Goal: Information Seeking & Learning: Check status

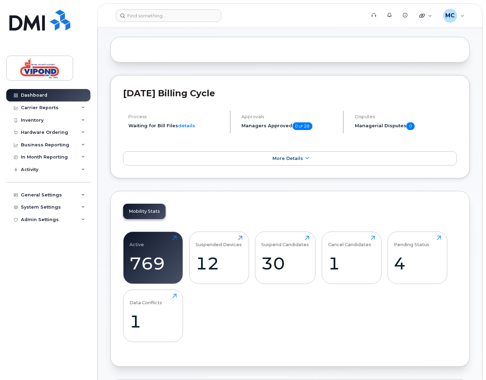
scroll to position [135, 0]
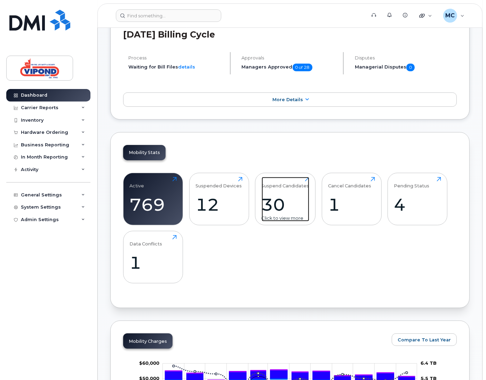
click at [276, 204] on div "30" at bounding box center [285, 204] width 48 height 21
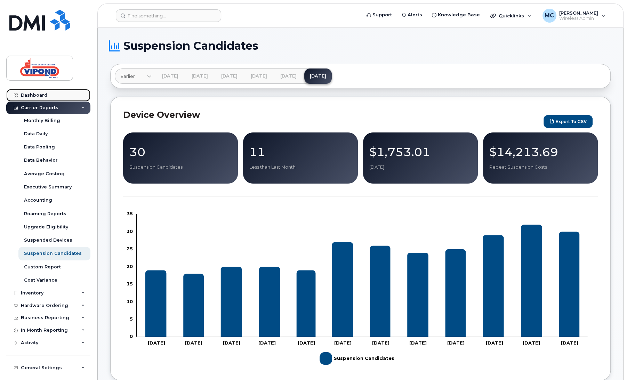
click at [42, 93] on div "Dashboard" at bounding box center [34, 95] width 26 height 6
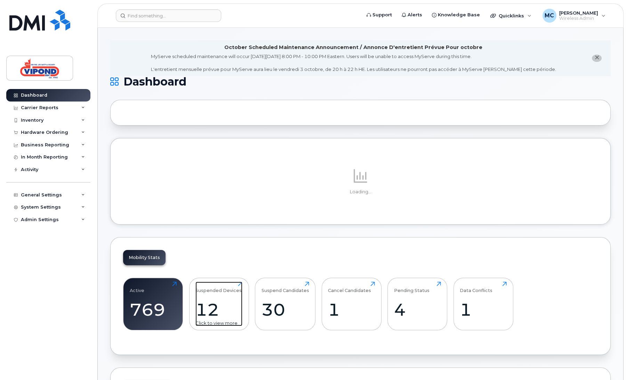
click at [211, 316] on div "12" at bounding box center [218, 309] width 47 height 21
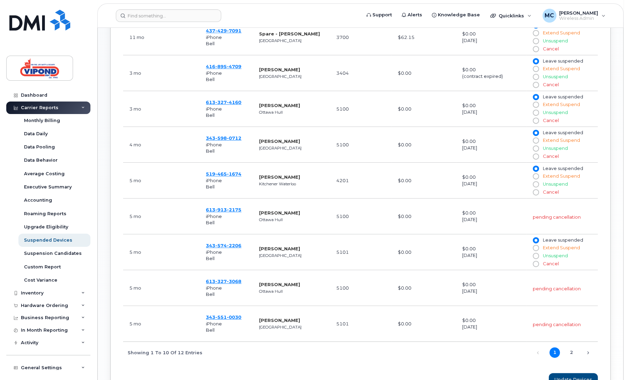
scroll to position [391, 0]
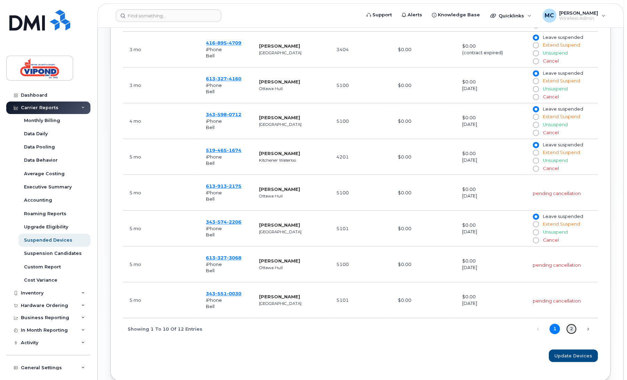
click at [572, 331] on link "2" at bounding box center [571, 329] width 10 height 10
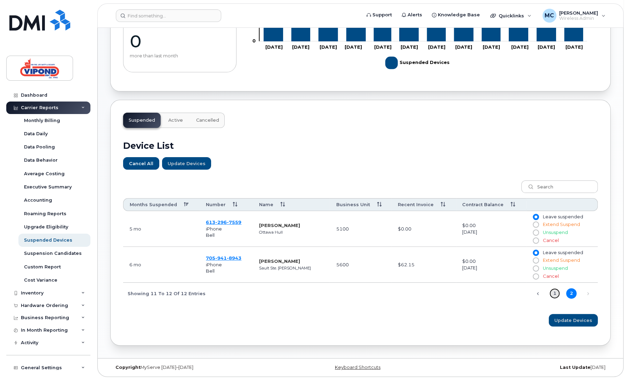
click at [554, 294] on link "1" at bounding box center [554, 293] width 10 height 10
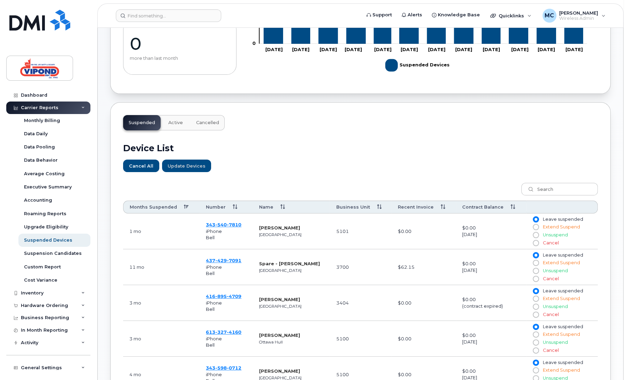
scroll to position [0, 0]
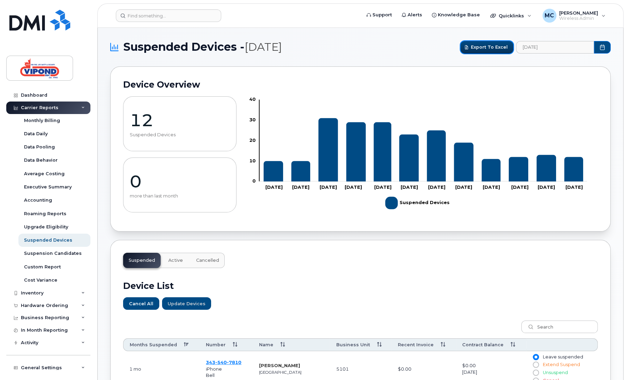
click at [491, 46] on span "Export to Excel" at bounding box center [489, 47] width 37 height 7
click at [46, 92] on div "Dashboard" at bounding box center [34, 95] width 26 height 6
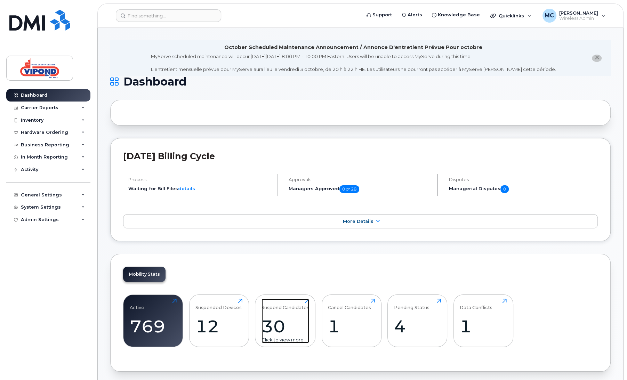
click at [275, 324] on div "30" at bounding box center [285, 326] width 48 height 21
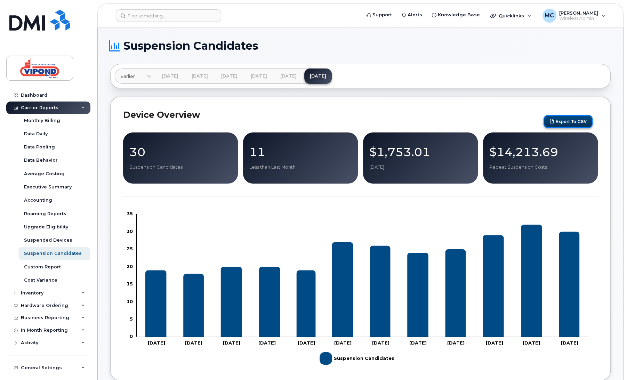
click at [569, 123] on button "Export to CSV" at bounding box center [567, 121] width 49 height 13
click at [39, 94] on div "Dashboard" at bounding box center [34, 95] width 26 height 6
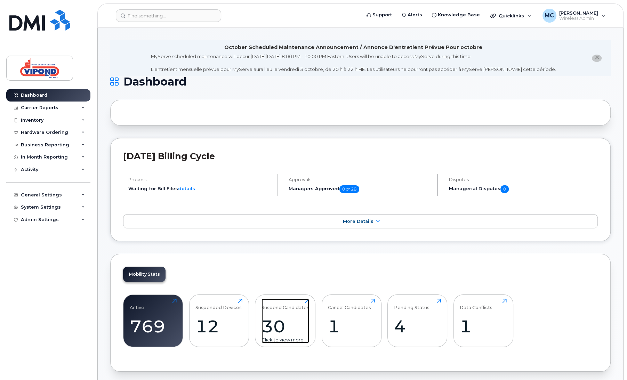
click at [268, 328] on div "30" at bounding box center [285, 326] width 48 height 21
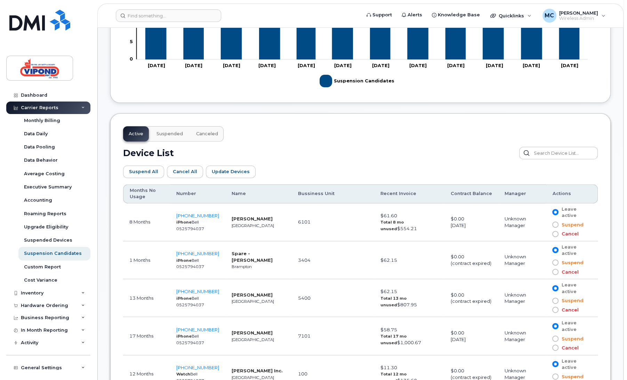
scroll to position [290, 0]
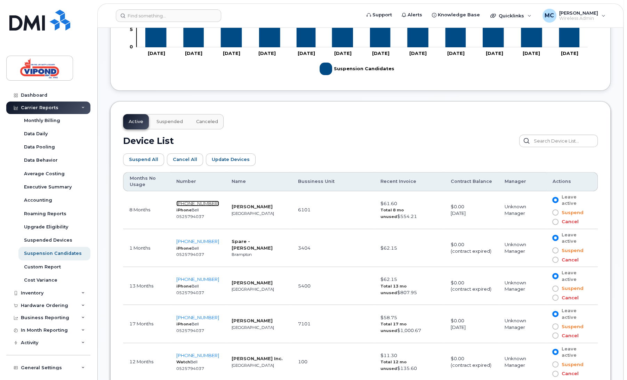
click at [204, 204] on span "204-583-6765" at bounding box center [197, 204] width 43 height 6
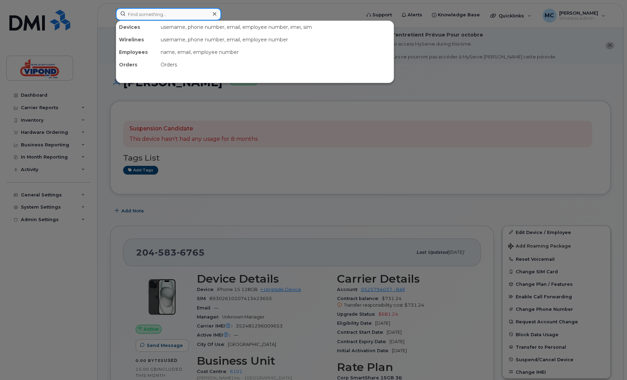
click at [174, 13] on input at bounding box center [168, 14] width 105 height 13
paste input "6474652682"
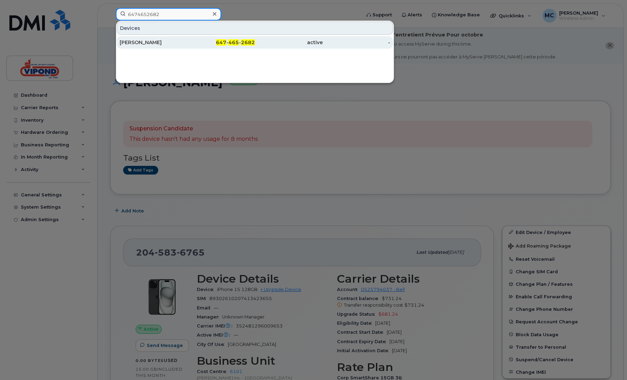
type input "6474652682"
click at [173, 42] on div "Gilbert Ferreira" at bounding box center [154, 42] width 68 height 7
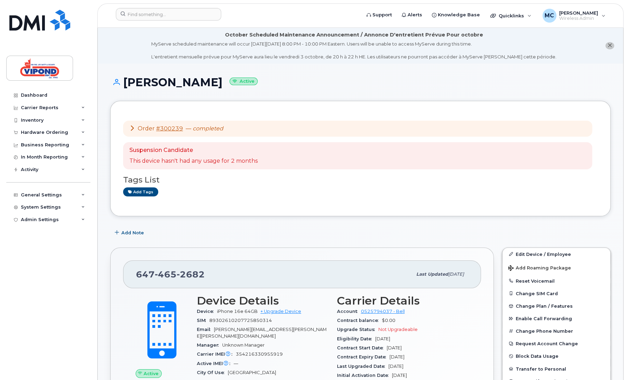
click at [33, 97] on div "Dashboard" at bounding box center [34, 95] width 26 height 6
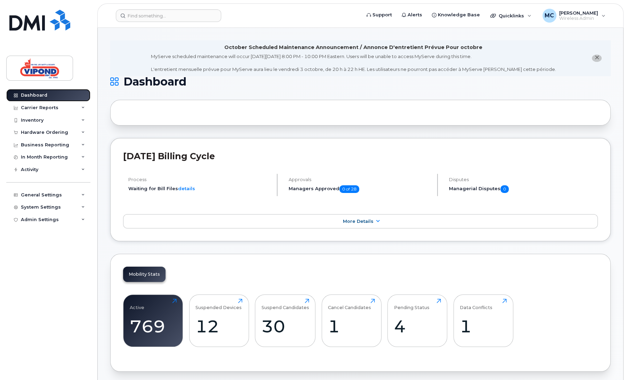
click at [36, 95] on div "Dashboard" at bounding box center [34, 95] width 26 height 6
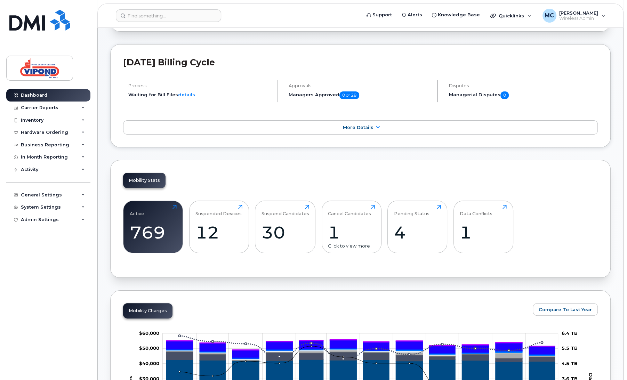
scroll to position [97, 0]
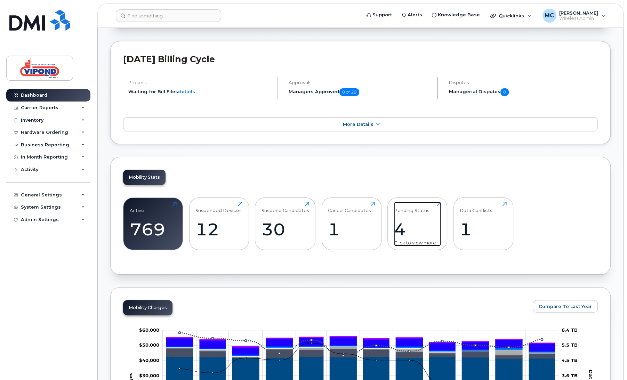
click at [398, 225] on div "4" at bounding box center [417, 229] width 47 height 21
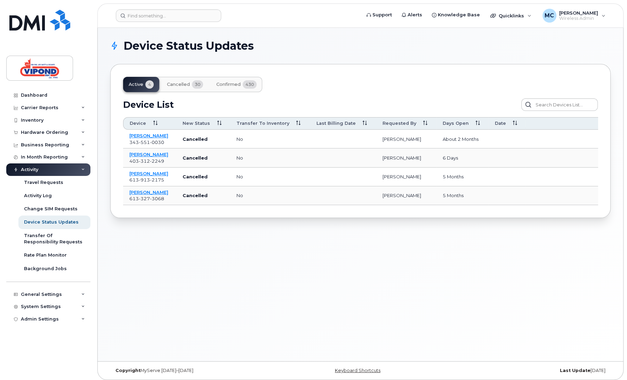
click at [310, 148] on td at bounding box center [343, 157] width 66 height 19
drag, startPoint x: 304, startPoint y: 138, endPoint x: 273, endPoint y: 138, distance: 30.6
click at [304, 138] on td "no" at bounding box center [270, 139] width 80 height 19
click at [28, 97] on div "Dashboard" at bounding box center [34, 95] width 26 height 6
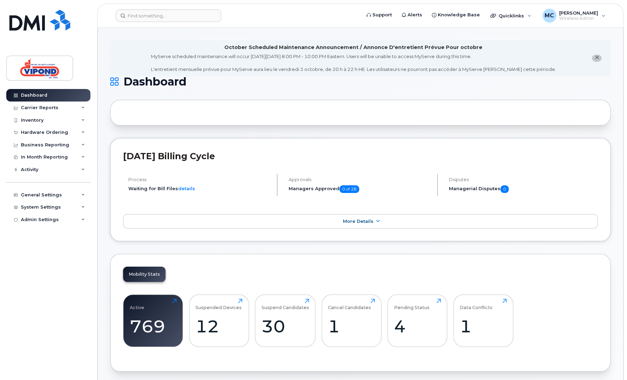
scroll to position [16, 0]
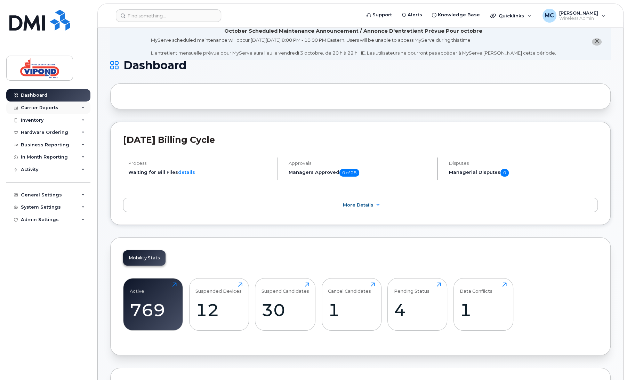
click at [24, 104] on div "Carrier Reports" at bounding box center [48, 107] width 84 height 13
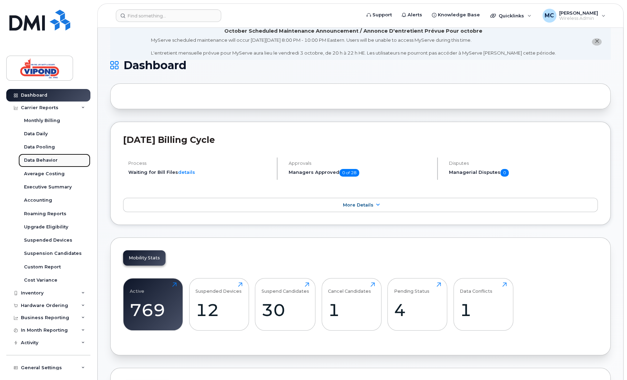
click at [45, 161] on div "Data Behavior" at bounding box center [41, 160] width 34 height 6
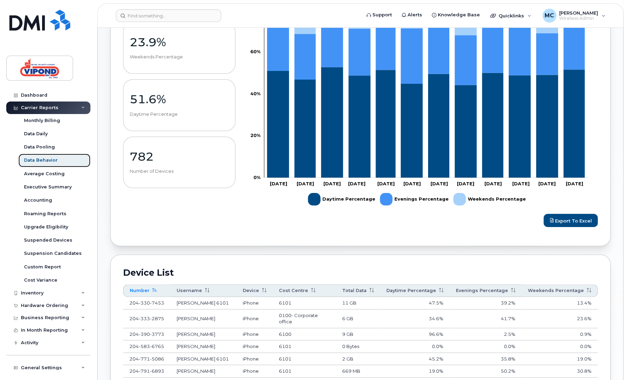
scroll to position [281, 0]
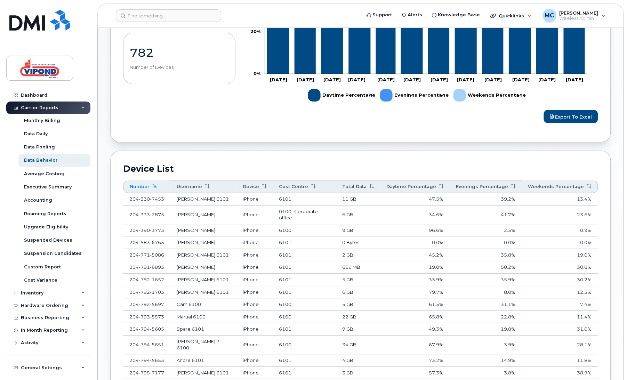
click at [354, 189] on th "Total Data" at bounding box center [358, 186] width 44 height 13
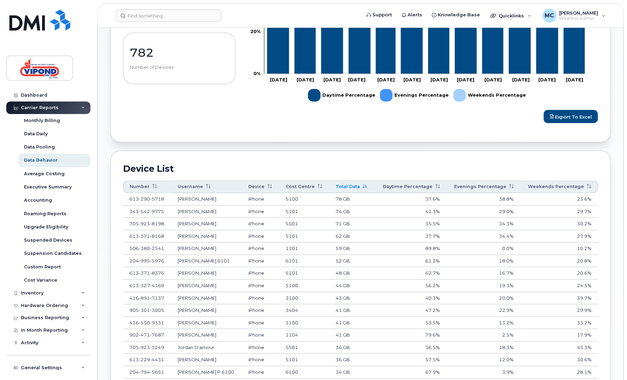
click at [347, 187] on th "Total Data" at bounding box center [351, 186] width 45 height 13
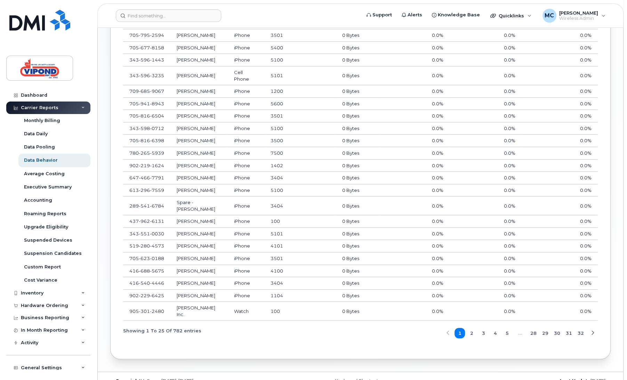
scroll to position [492, 0]
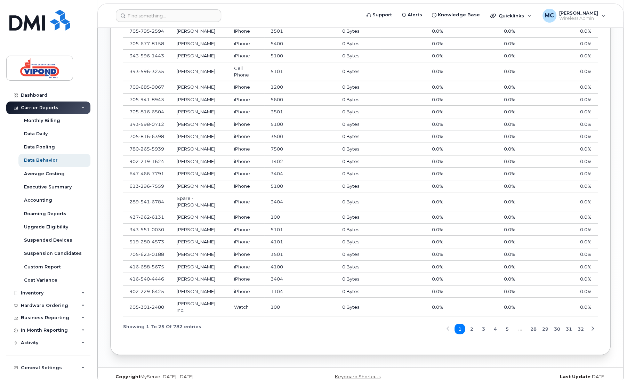
click at [472, 326] on span "2" at bounding box center [471, 329] width 3 height 7
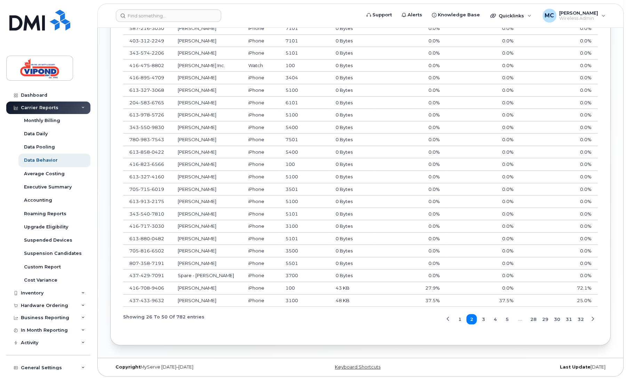
scroll to position [473, 0]
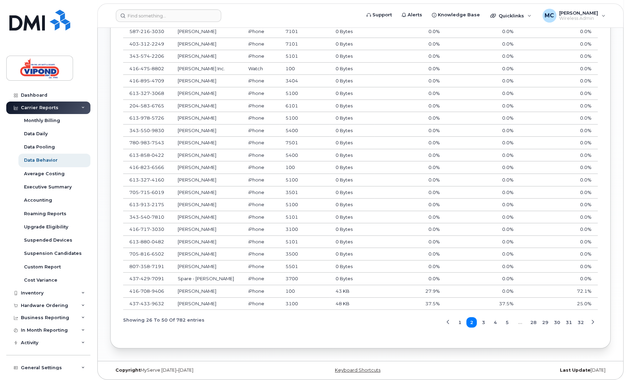
click at [483, 319] on span "3" at bounding box center [483, 322] width 3 height 7
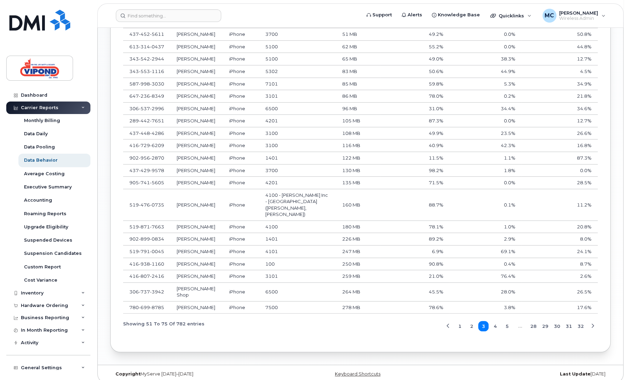
scroll to position [498, 0]
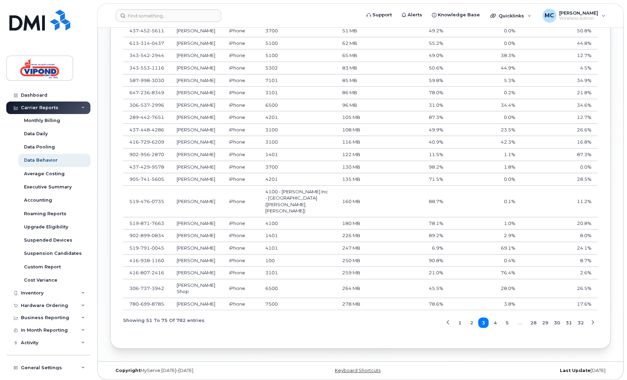
click at [496, 320] on span "4" at bounding box center [495, 322] width 3 height 7
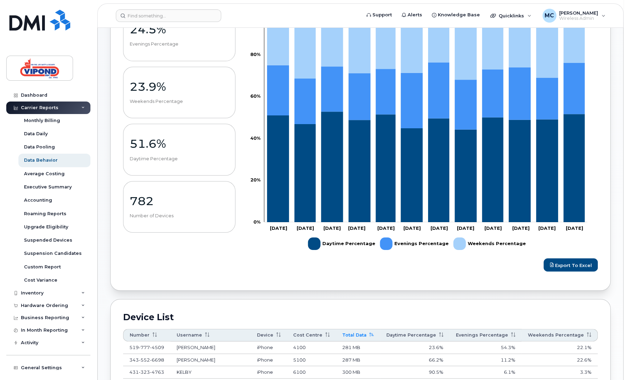
scroll to position [190, 0]
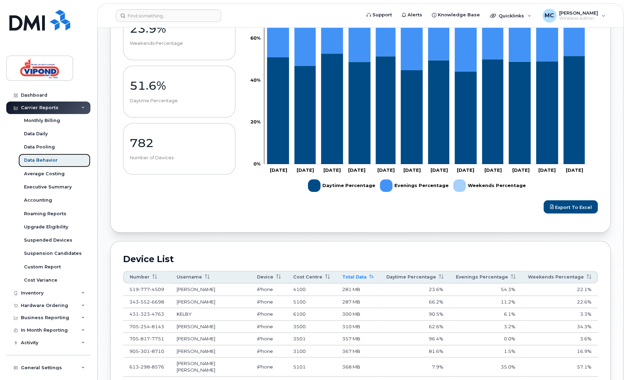
click at [43, 161] on div "Data Behavior" at bounding box center [41, 160] width 34 height 6
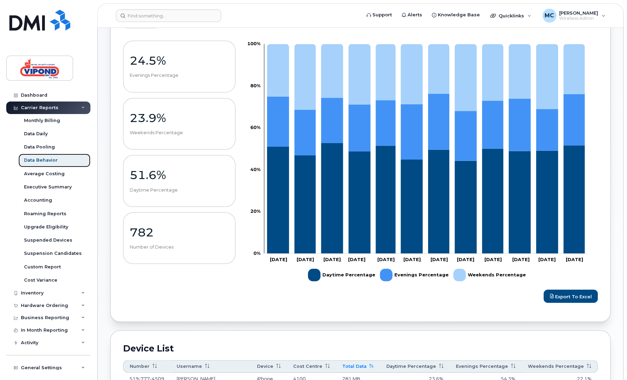
scroll to position [102, 0]
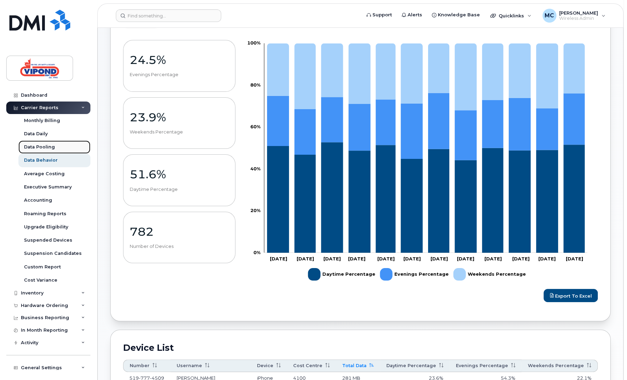
click at [36, 144] on div "Data Pooling" at bounding box center [39, 147] width 31 height 6
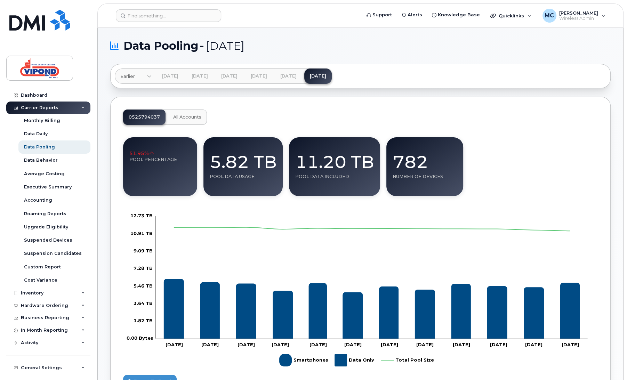
click at [149, 153] on icon at bounding box center [151, 152] width 5 height 5
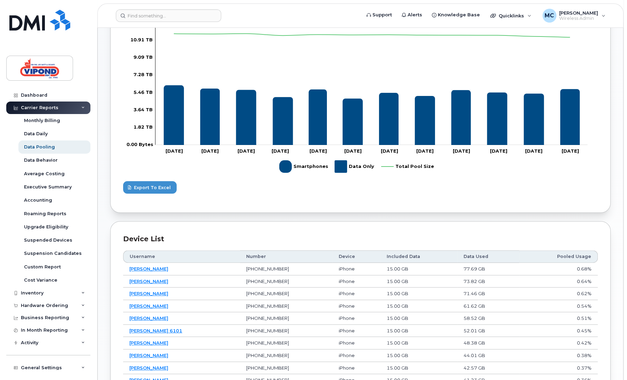
scroll to position [198, 0]
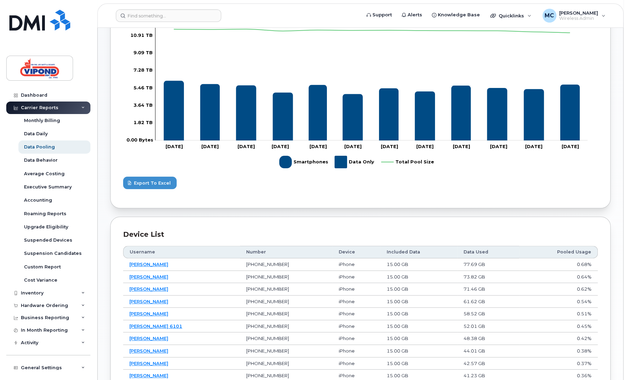
click at [473, 252] on th "Data Used" at bounding box center [488, 252] width 62 height 13
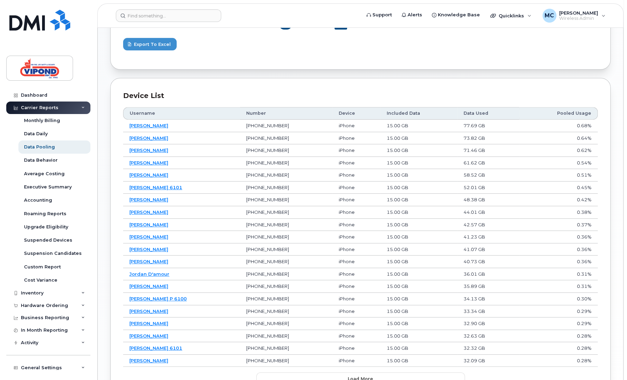
scroll to position [261, 0]
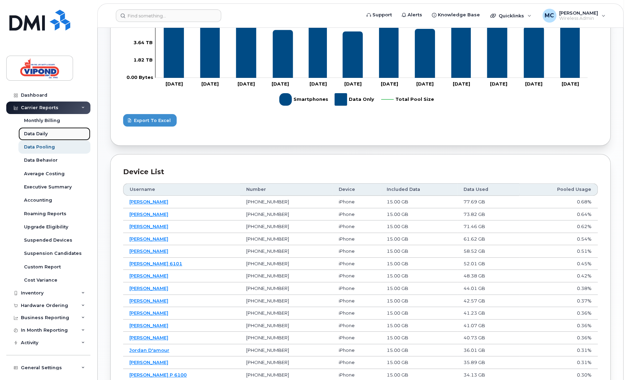
click at [41, 137] on link "Data Daily" at bounding box center [54, 133] width 72 height 13
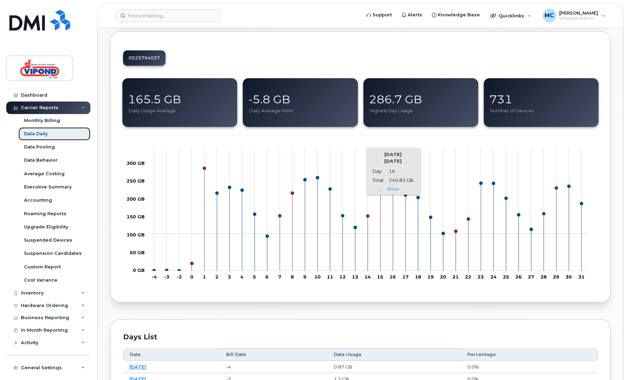
scroll to position [66, 0]
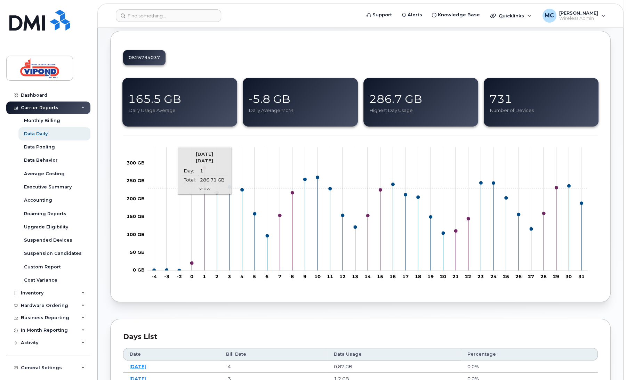
click at [204, 187] on link "show" at bounding box center [204, 188] width 12 height 6
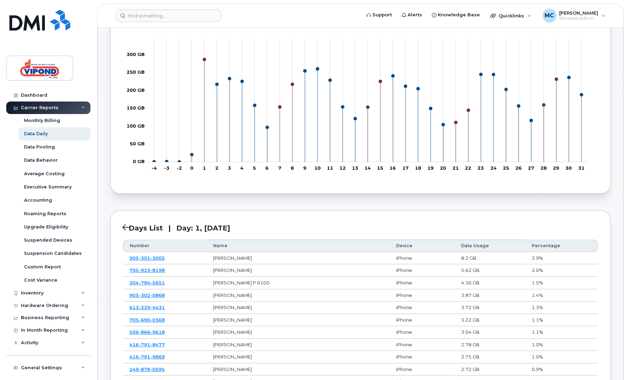
scroll to position [104, 0]
